Goal: Information Seeking & Learning: Learn about a topic

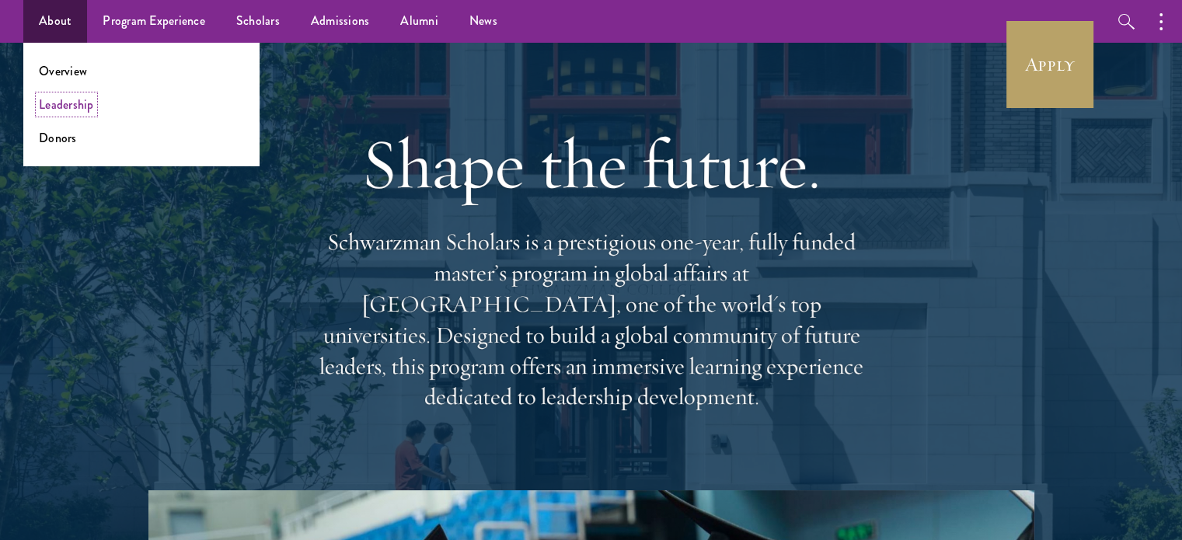
click at [72, 112] on link "Leadership" at bounding box center [66, 105] width 55 height 18
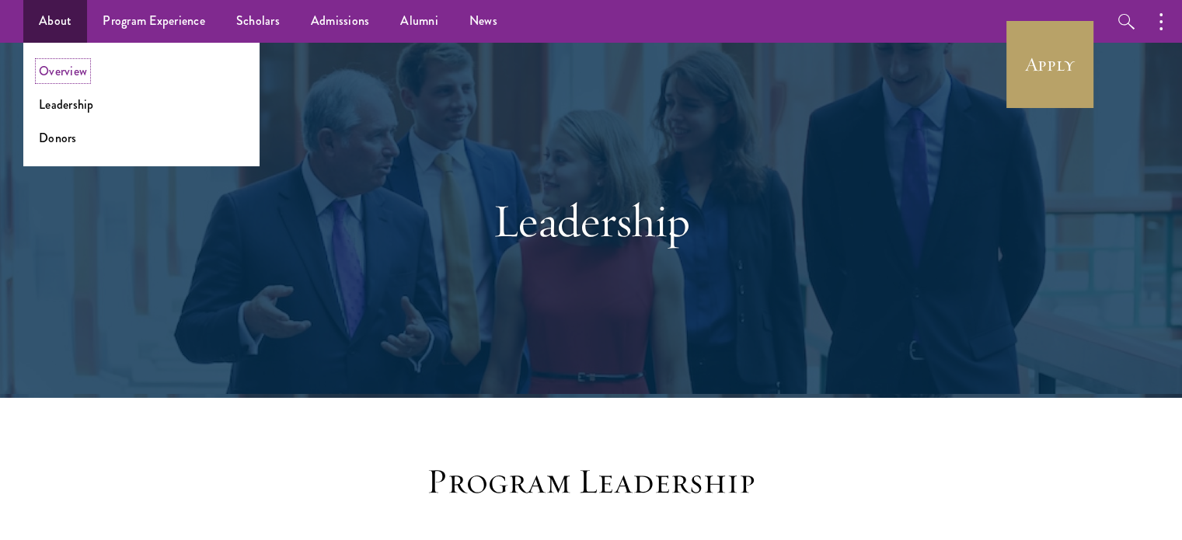
click at [66, 74] on link "Overview" at bounding box center [63, 71] width 48 height 18
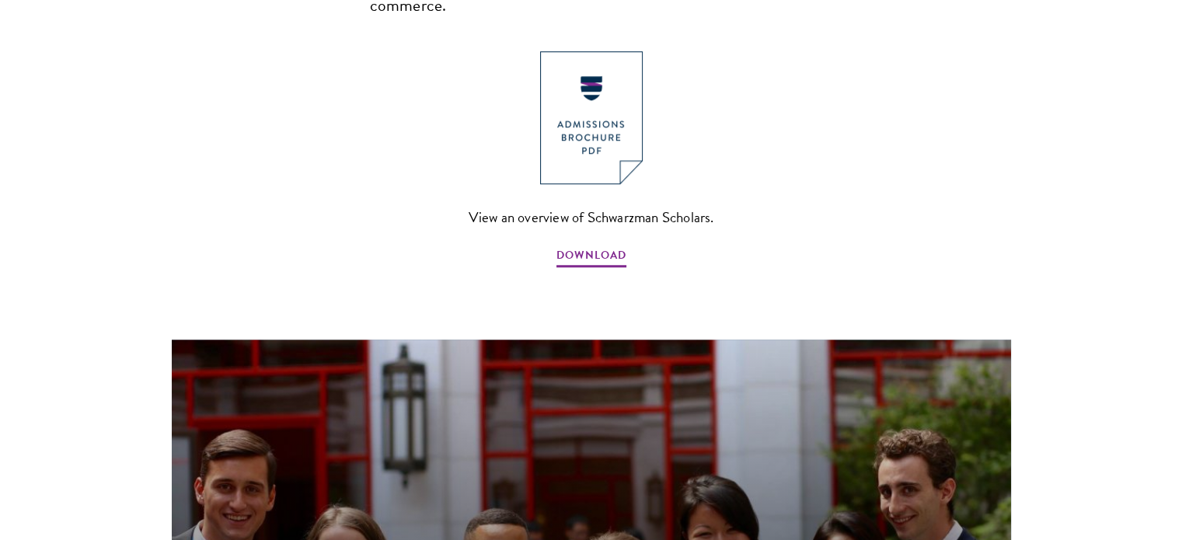
scroll to position [1398, 0]
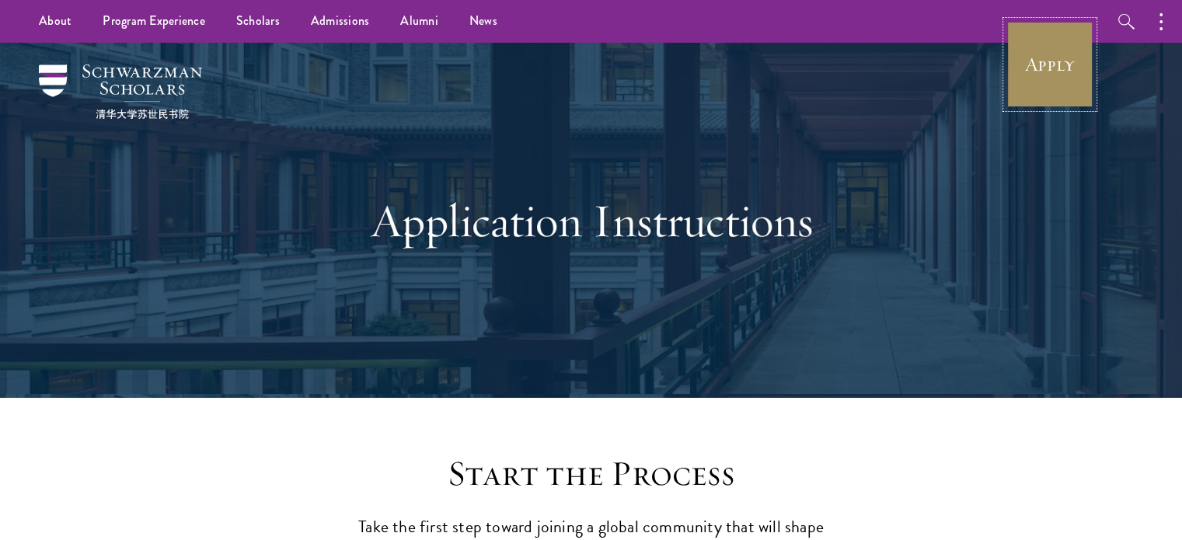
click at [1033, 68] on link "Apply" at bounding box center [1049, 64] width 87 height 87
